Goal: Entertainment & Leisure: Consume media (video, audio)

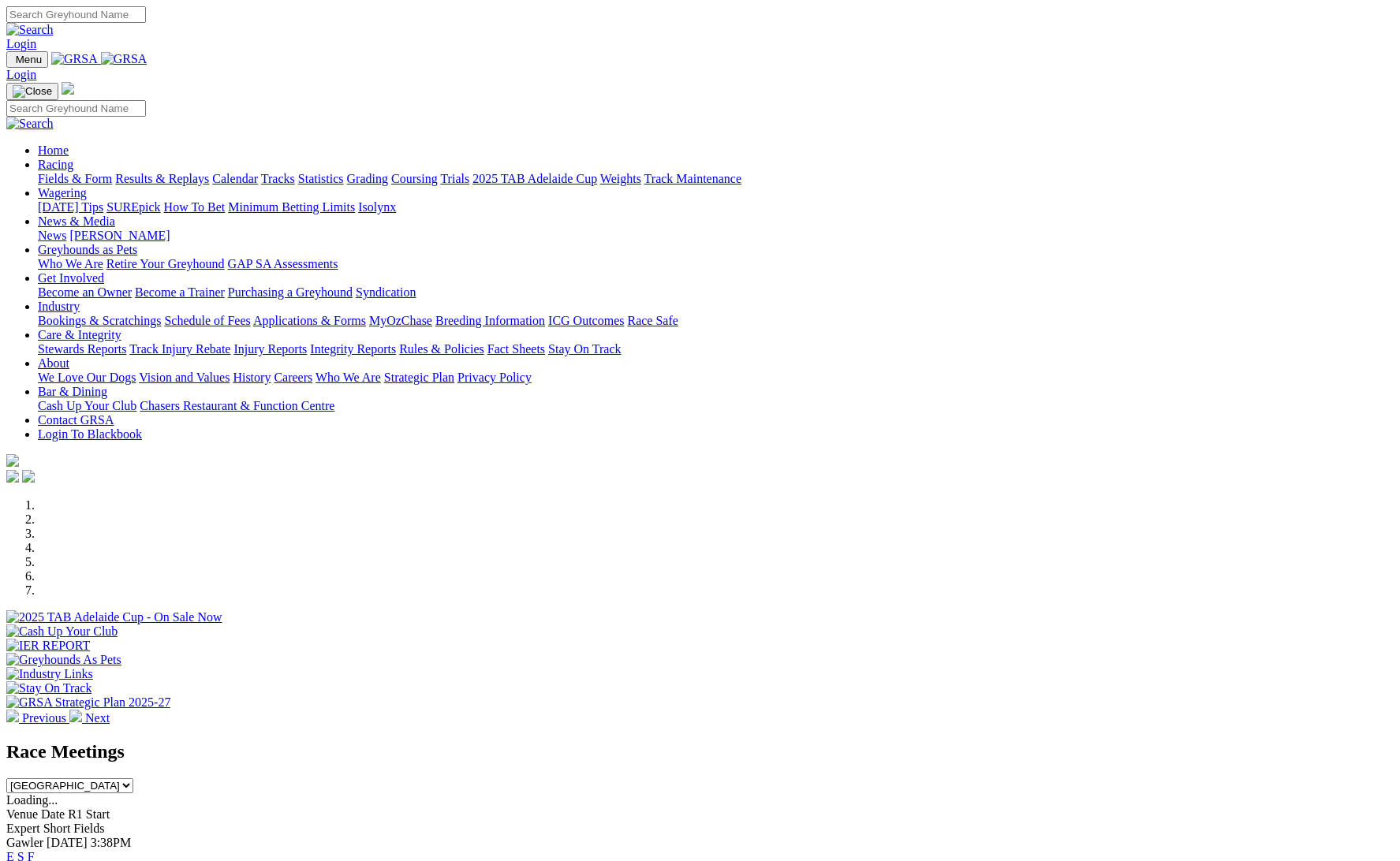
click at [73, 158] on link "Racing" at bounding box center [55, 164] width 35 height 14
click at [209, 172] on link "Results & Replays" at bounding box center [163, 178] width 94 height 14
